Goal: Information Seeking & Learning: Learn about a topic

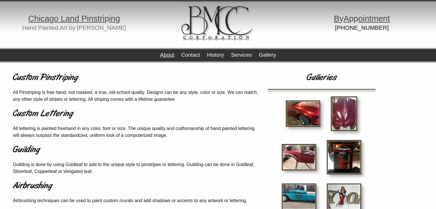
click at [168, 55] on link "About" at bounding box center [167, 55] width 14 height 6
click at [166, 53] on link "About" at bounding box center [167, 55] width 14 height 6
click at [218, 56] on link "History" at bounding box center [215, 55] width 17 height 6
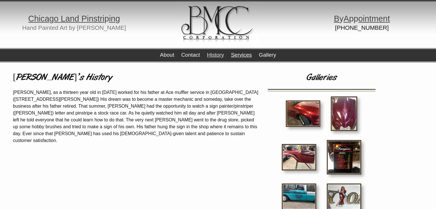
click at [239, 55] on link "Services" at bounding box center [241, 55] width 21 height 6
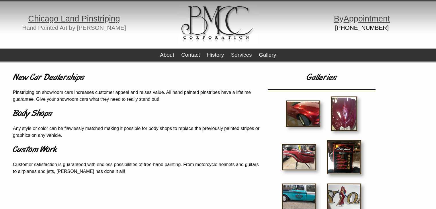
click at [269, 57] on link "Gallery" at bounding box center [267, 55] width 17 height 6
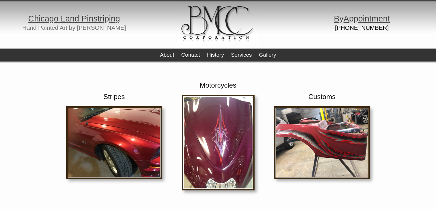
click at [188, 53] on link "Contact" at bounding box center [190, 55] width 19 height 6
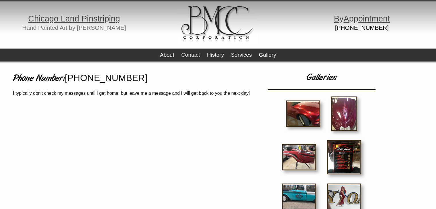
click at [169, 56] on link "About" at bounding box center [167, 55] width 14 height 6
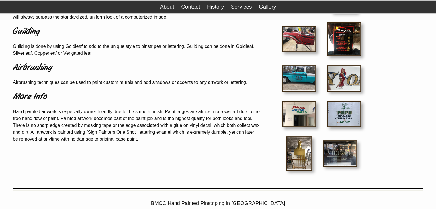
scroll to position [130, 0]
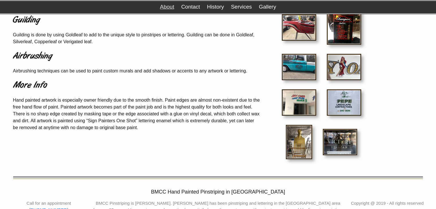
click at [343, 146] on img at bounding box center [340, 142] width 34 height 26
click at [303, 101] on img at bounding box center [299, 103] width 34 height 26
click at [354, 104] on img at bounding box center [344, 103] width 34 height 26
click at [352, 68] on img at bounding box center [344, 67] width 34 height 26
click at [310, 71] on img at bounding box center [299, 67] width 34 height 26
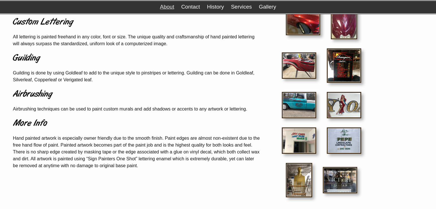
scroll to position [88, 0]
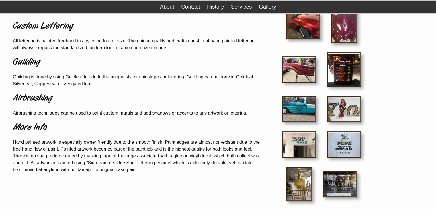
click at [343, 65] on img at bounding box center [344, 70] width 34 height 34
click at [350, 34] on img at bounding box center [344, 26] width 26 height 34
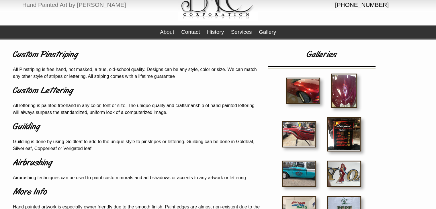
scroll to position [19, 0]
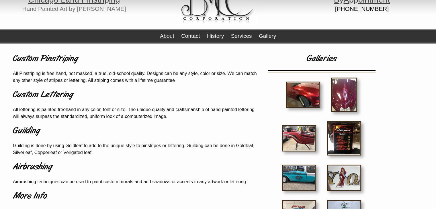
click at [300, 89] on img at bounding box center [303, 95] width 34 height 26
click at [214, 35] on link "History" at bounding box center [215, 36] width 17 height 6
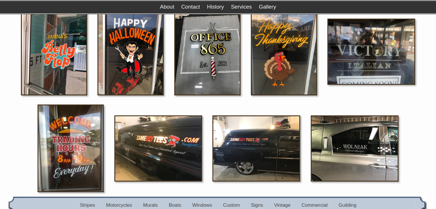
scroll to position [111, 0]
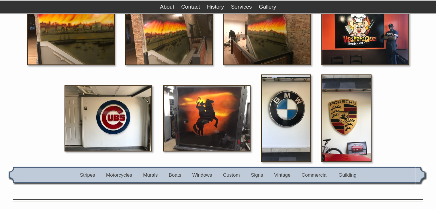
scroll to position [191, 0]
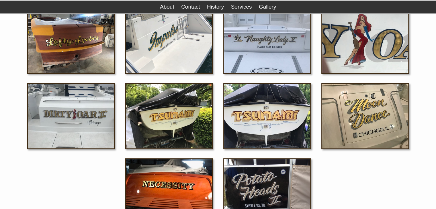
scroll to position [172, 0]
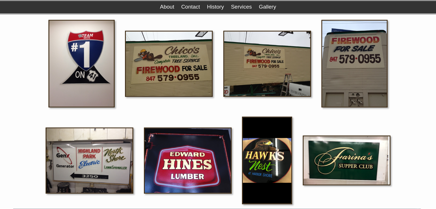
scroll to position [585, 0]
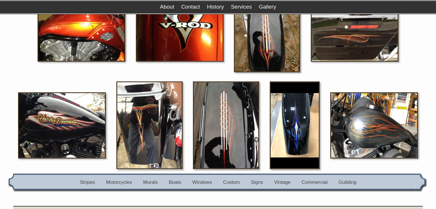
scroll to position [926, 0]
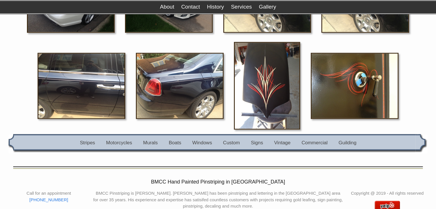
scroll to position [1084, 0]
